Goal: Task Accomplishment & Management: Manage account settings

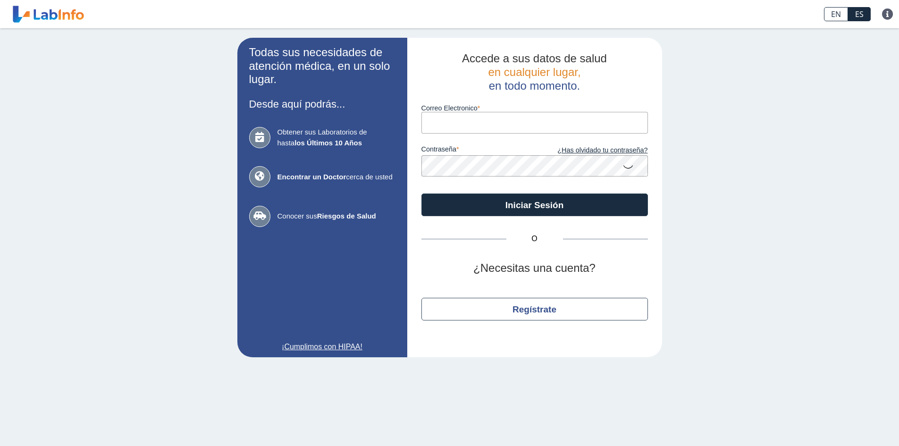
click at [536, 120] on input "Correo Electronico" at bounding box center [535, 122] width 227 height 21
type input "[EMAIL_ADDRESS][DOMAIN_NAME]"
click at [716, 229] on div "Todas sus necesidades de atención médica, en un solo lugar. Desde aquí podrás..…" at bounding box center [449, 197] width 899 height 339
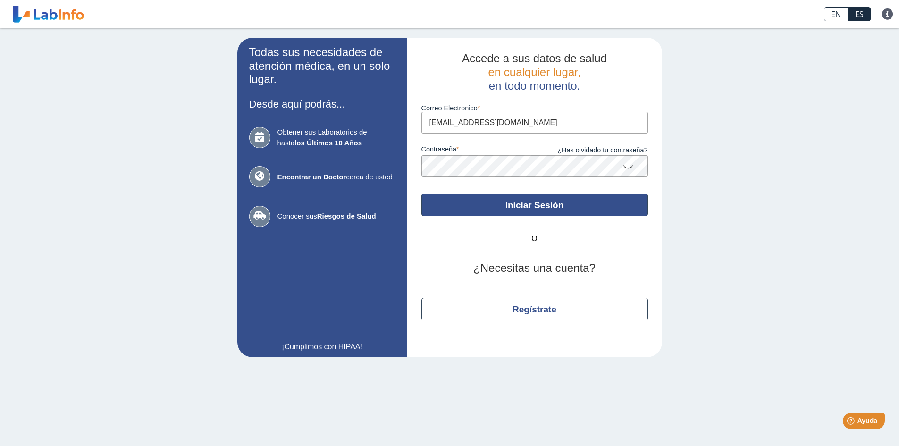
click at [528, 203] on button "Iniciar Sesión" at bounding box center [535, 205] width 227 height 23
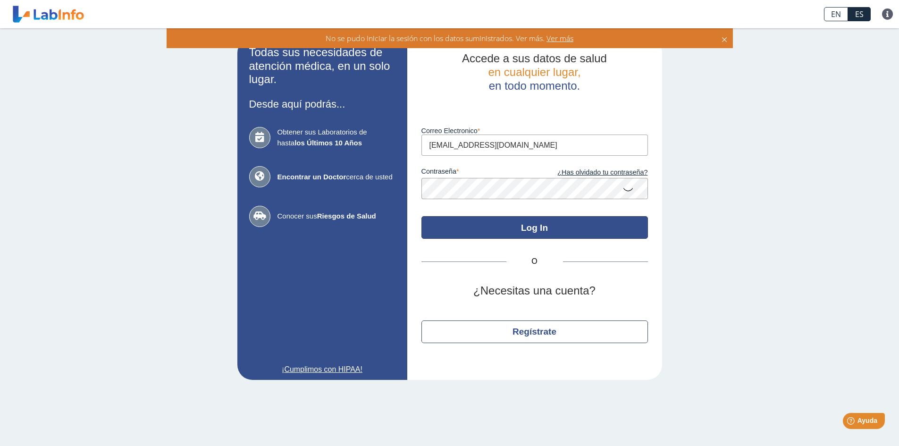
click at [470, 232] on button "Log In" at bounding box center [535, 227] width 227 height 23
click at [543, 225] on button "Log In" at bounding box center [535, 227] width 227 height 23
